Goal: Navigation & Orientation: Understand site structure

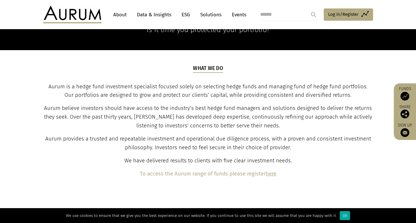
scroll to position [175, 0]
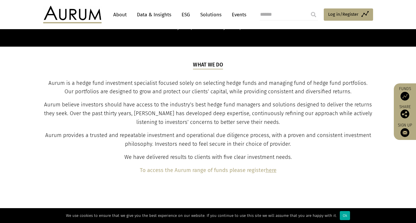
click at [121, 18] on link "About" at bounding box center [119, 14] width 19 height 11
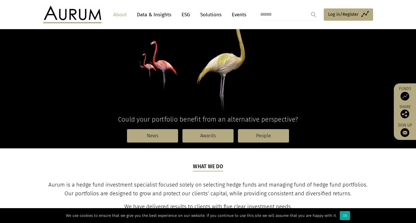
scroll to position [88, 0]
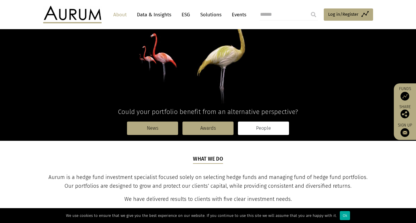
click at [245, 128] on link "People" at bounding box center [263, 128] width 51 height 13
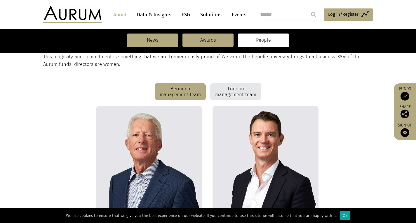
scroll to position [146, 0]
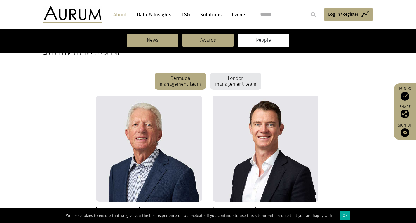
click at [207, 15] on link "Solutions" at bounding box center [210, 14] width 27 height 11
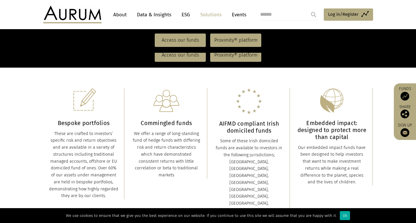
scroll to position [117, 0]
